Goal: Register for event/course

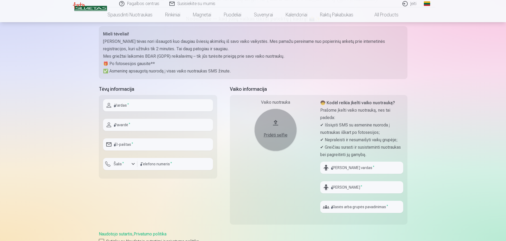
scroll to position [79, 0]
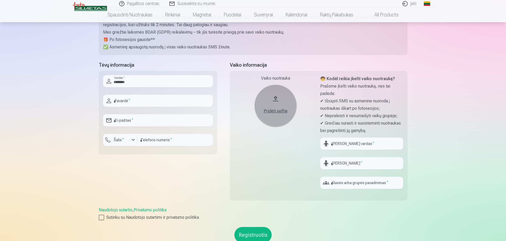
type input "*********"
type input "**********"
type input "*********"
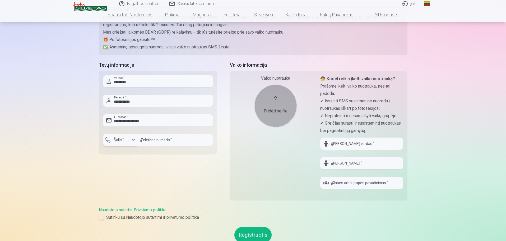
click at [133, 141] on div "button" at bounding box center [133, 140] width 6 height 6
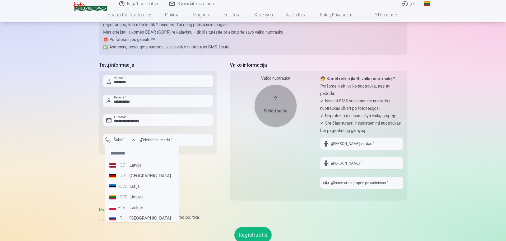
click at [136, 196] on li "+370 Lietuva" at bounding box center [142, 197] width 70 height 11
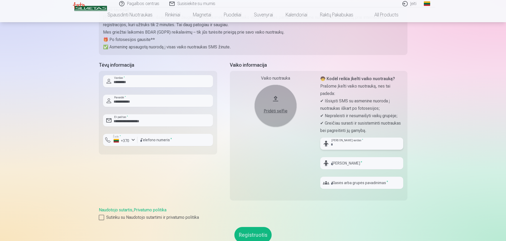
click at [358, 145] on input "text" at bounding box center [362, 144] width 83 height 12
type input "*****"
click at [354, 162] on input "text" at bounding box center [362, 163] width 83 height 12
type input "**********"
click at [354, 183] on input "text" at bounding box center [362, 183] width 83 height 12
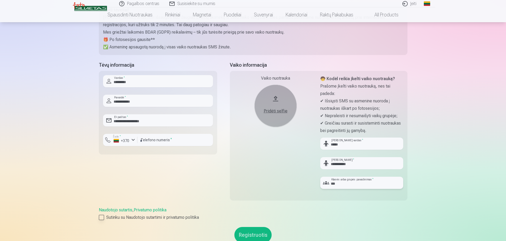
type input "***"
click at [101, 217] on div at bounding box center [101, 217] width 5 height 5
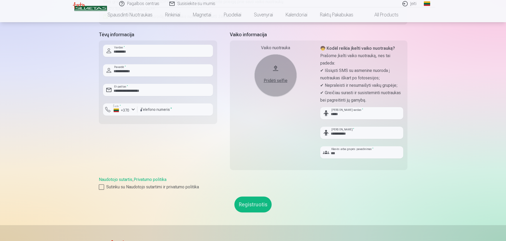
scroll to position [159, 0]
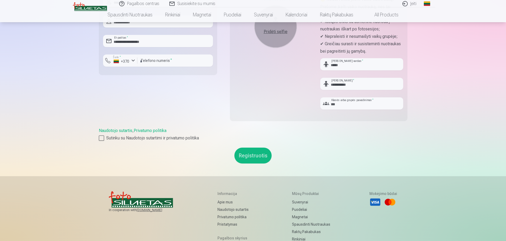
click at [253, 155] on button "Registruotis" at bounding box center [253, 156] width 37 height 16
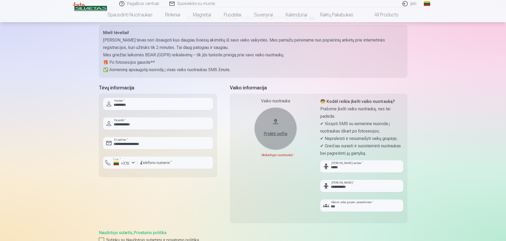
scroll to position [53, 0]
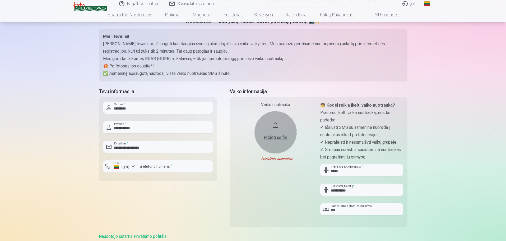
click at [277, 137] on div "Pridėti selfie" at bounding box center [276, 137] width 32 height 6
click at [273, 126] on button "Pridėti selfie" at bounding box center [276, 132] width 42 height 42
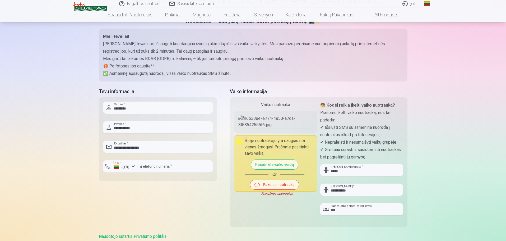
click at [276, 123] on img at bounding box center [276, 121] width 75 height 13
click at [277, 169] on button "Pasirinkite vaiko veidą" at bounding box center [274, 165] width 47 height 10
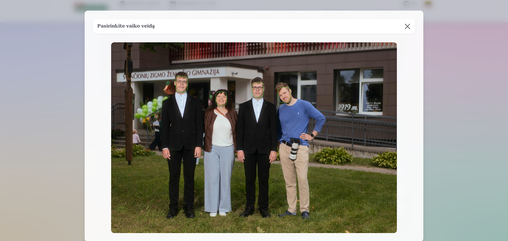
click at [258, 94] on button "button" at bounding box center [257, 90] width 11 height 15
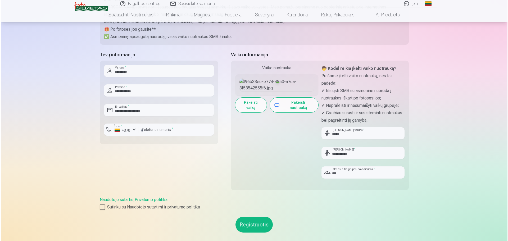
scroll to position [106, 0]
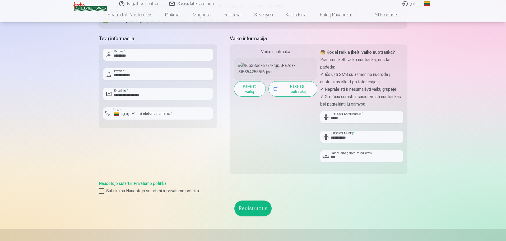
click at [251, 210] on button "Registruotis" at bounding box center [253, 208] width 37 height 16
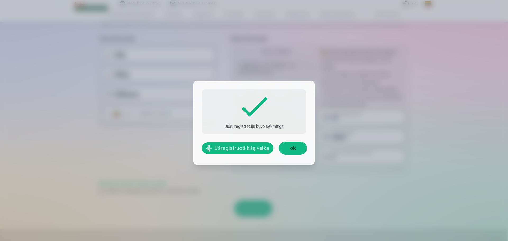
click at [243, 149] on button "Užregistruoti kitą vaiką" at bounding box center [237, 148] width 71 height 12
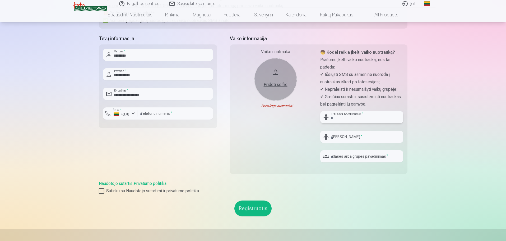
click at [353, 117] on input "text" at bounding box center [362, 117] width 83 height 12
type input "*"
type input "*********"
click at [351, 137] on input "text" at bounding box center [362, 137] width 83 height 12
type input "**********"
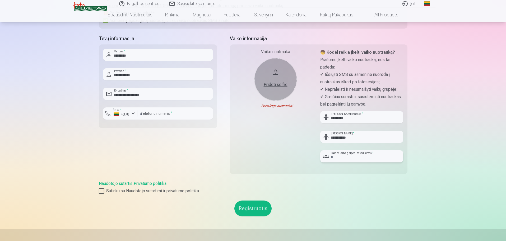
click at [356, 156] on input "text" at bounding box center [362, 156] width 83 height 12
type input "***"
click at [277, 78] on button "Pridėti selfie" at bounding box center [276, 79] width 42 height 42
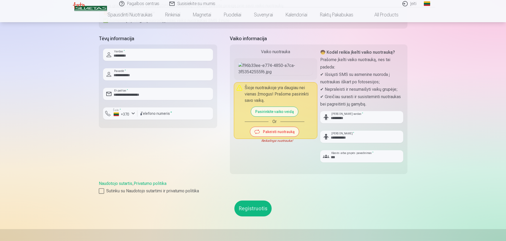
click at [270, 116] on button "Pasirinkite vaiko veidą" at bounding box center [274, 112] width 47 height 10
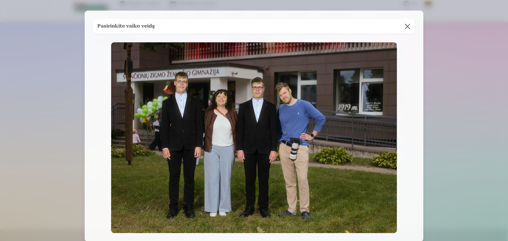
click at [179, 84] on button "button" at bounding box center [181, 83] width 11 height 15
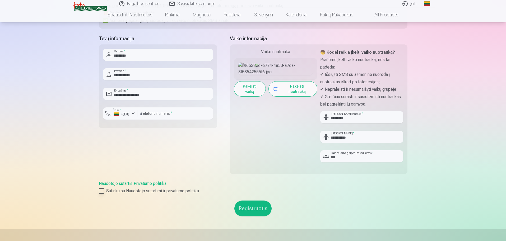
click at [103, 192] on div at bounding box center [101, 190] width 5 height 5
click at [257, 210] on button "Registruotis" at bounding box center [253, 208] width 37 height 16
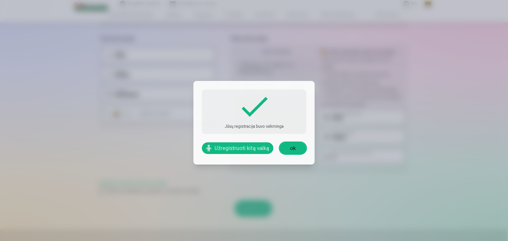
click at [293, 148] on link "ok" at bounding box center [293, 148] width 26 height 12
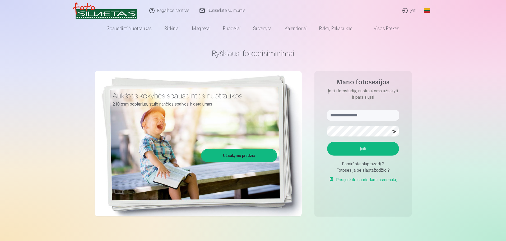
click at [241, 156] on link "Užsakymo pradžia" at bounding box center [239, 156] width 75 height 12
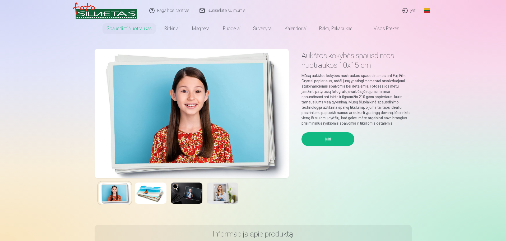
click at [249, 151] on img at bounding box center [192, 114] width 194 height 130
click at [252, 159] on img at bounding box center [192, 114] width 194 height 130
click at [256, 157] on img at bounding box center [192, 114] width 194 height 130
click at [270, 156] on img at bounding box center [192, 114] width 194 height 130
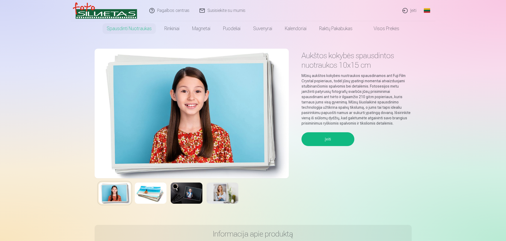
click at [330, 141] on button "Įeiti" at bounding box center [328, 139] width 53 height 14
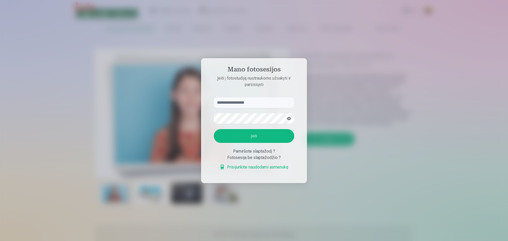
click at [250, 102] on input "text" at bounding box center [254, 102] width 80 height 11
drag, startPoint x: 283, startPoint y: 139, endPoint x: 290, endPoint y: 149, distance: 12.1
click at [283, 139] on button "Įeiti" at bounding box center [254, 136] width 80 height 14
click at [294, 153] on form "Įeiti Pamiršote slaptažodį ? Fotosesija be slaptažodžio ? Prisijunkite naudodam…" at bounding box center [253, 136] width 91 height 78
click at [255, 96] on aside "Mano fotosesijos Įeiti į fotostudiją nuotraukoms užsakyti ir parsisiųsti Įeiti …" at bounding box center [254, 120] width 106 height 125
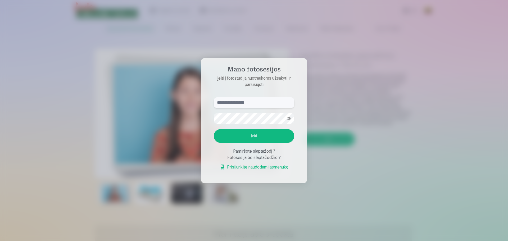
click at [255, 104] on input "text" at bounding box center [254, 102] width 80 height 11
click at [289, 119] on button "button" at bounding box center [289, 118] width 10 height 10
click at [307, 168] on div at bounding box center [254, 120] width 508 height 241
